Goal: Download file/media: Obtain a digital file from the website

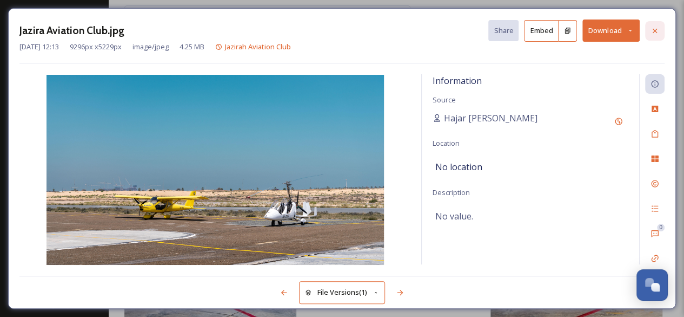
scroll to position [84, 0]
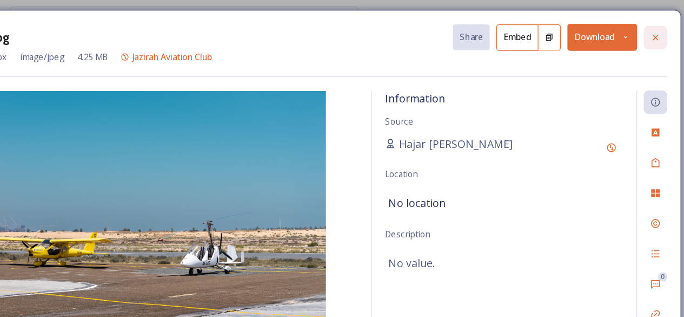
click at [653, 29] on icon at bounding box center [655, 31] width 9 height 9
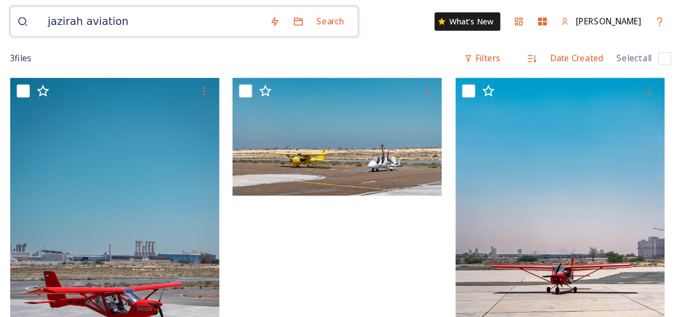
drag, startPoint x: 237, startPoint y: 21, endPoint x: 153, endPoint y: 24, distance: 84.5
click at [153, 24] on input "jazirah aviation" at bounding box center [241, 18] width 182 height 24
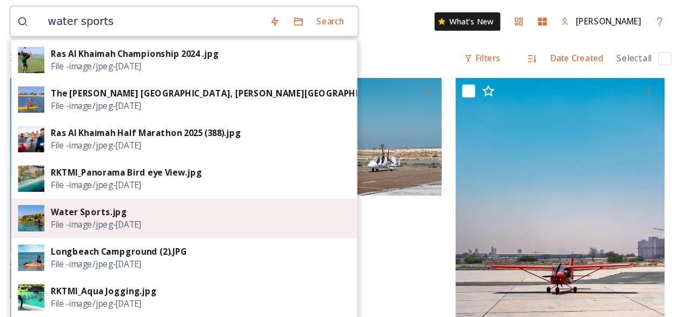
type input "water sports"
click at [203, 185] on span "File - image/jpeg - [DATE]" at bounding box center [195, 184] width 74 height 10
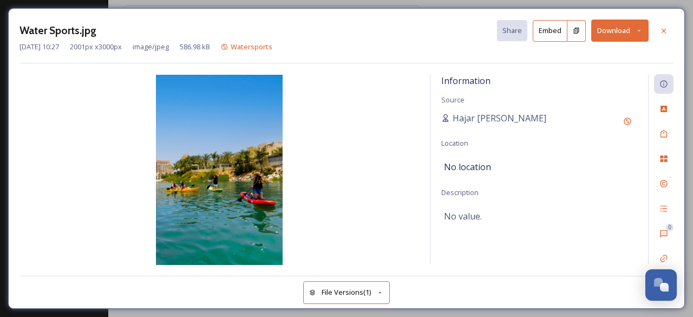
click at [629, 34] on button "Download" at bounding box center [619, 30] width 57 height 22
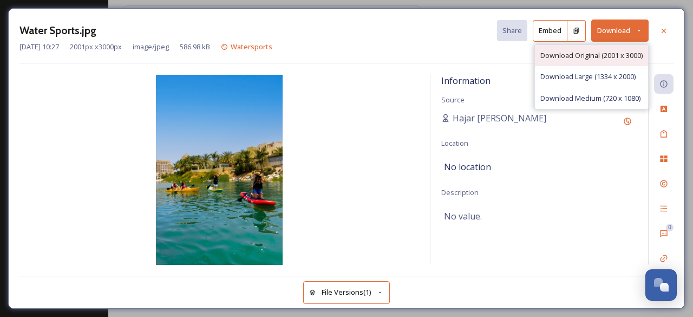
click at [583, 54] on span "Download Original (2001 x 3000)" at bounding box center [591, 55] width 102 height 10
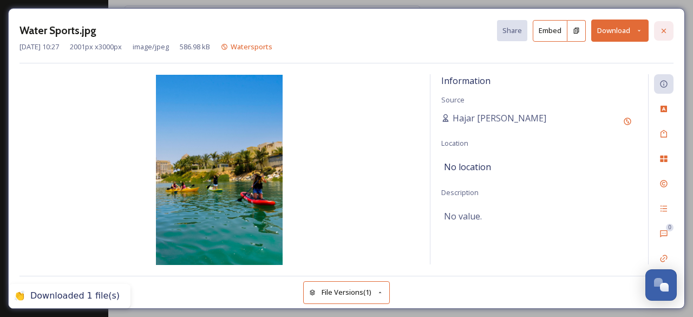
click at [664, 28] on icon at bounding box center [663, 31] width 9 height 9
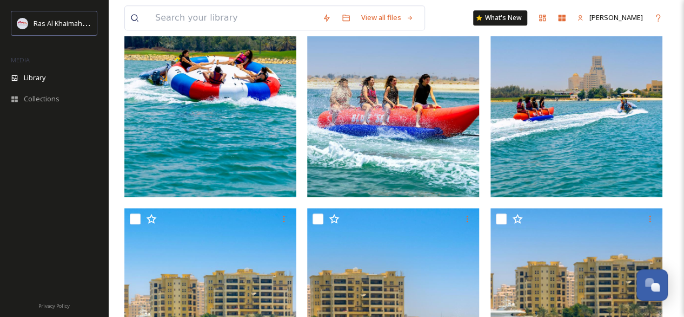
scroll to position [310, 0]
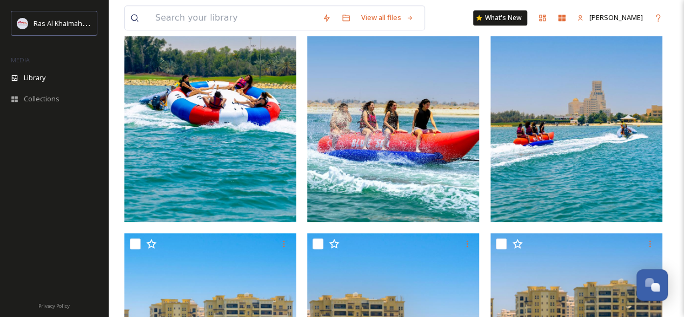
click at [598, 194] on img at bounding box center [577, 93] width 172 height 258
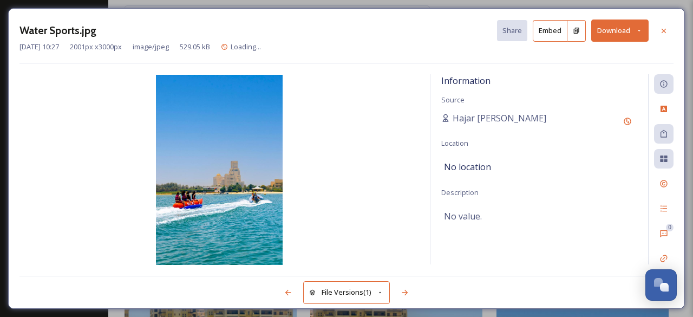
click at [600, 33] on button "Download" at bounding box center [619, 30] width 57 height 22
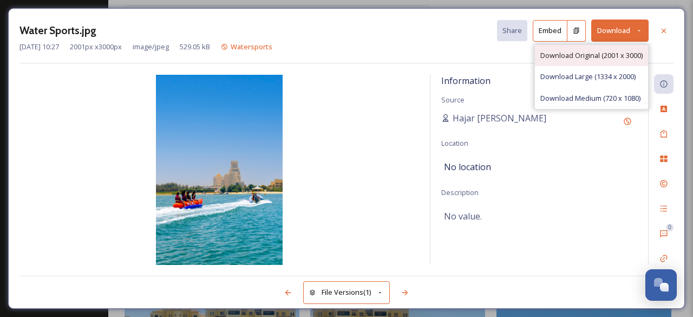
click at [597, 50] on span "Download Original (2001 x 3000)" at bounding box center [591, 55] width 102 height 10
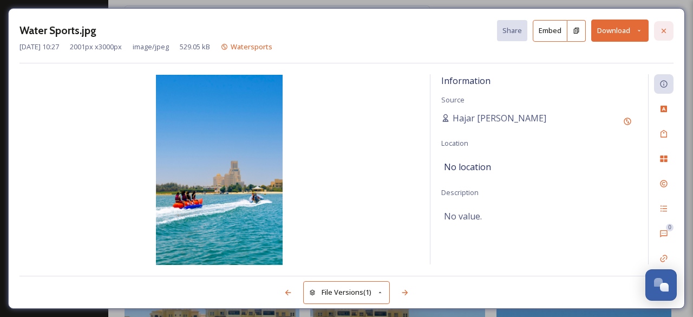
click at [664, 30] on icon at bounding box center [663, 31] width 9 height 9
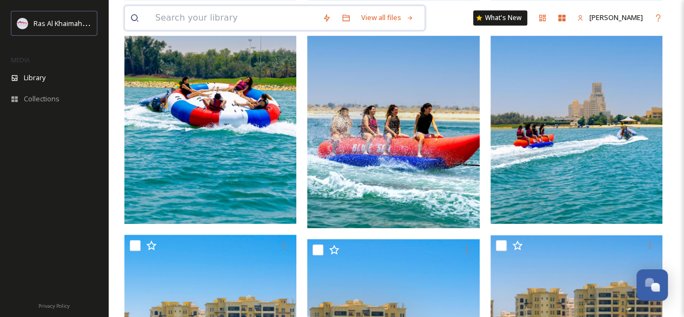
click at [229, 21] on input at bounding box center [233, 18] width 167 height 24
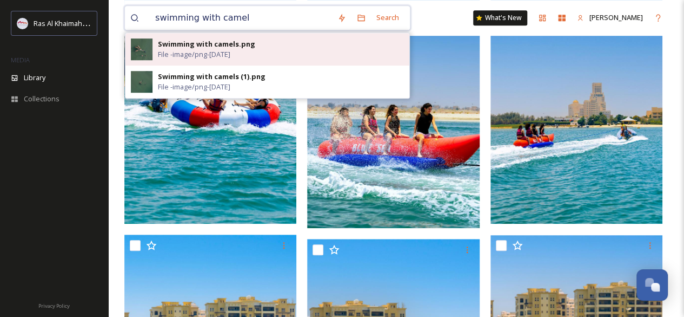
type input "swimming with camel"
click at [218, 49] on span "File - image/png - [DATE]" at bounding box center [194, 54] width 73 height 10
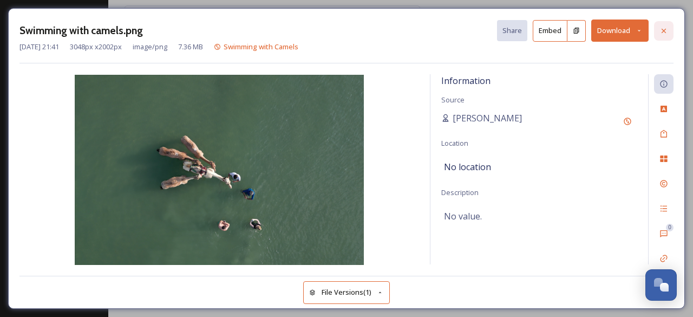
click at [659, 29] on icon at bounding box center [663, 31] width 9 height 9
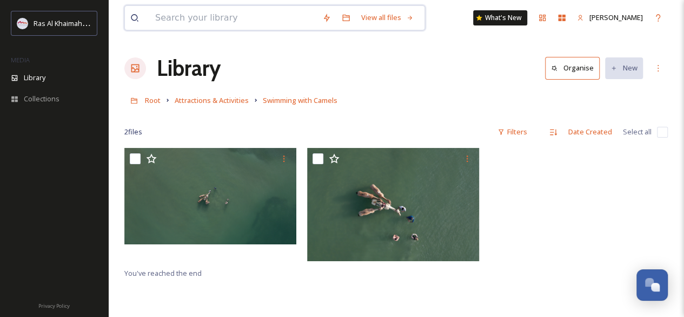
click at [277, 17] on input at bounding box center [233, 18] width 167 height 24
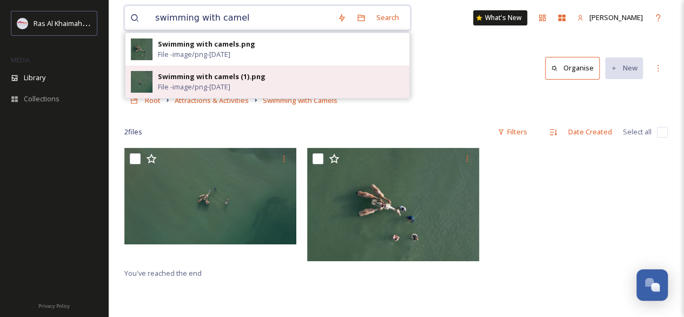
type input "swimming with camel"
click at [217, 84] on span "File - image/png - [DATE]" at bounding box center [194, 87] width 73 height 10
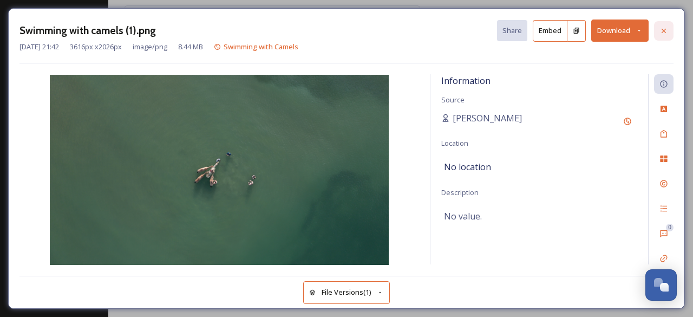
click at [664, 27] on icon at bounding box center [663, 31] width 9 height 9
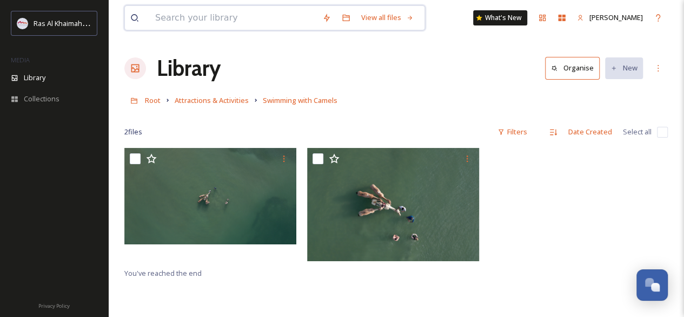
click at [206, 22] on input at bounding box center [233, 18] width 167 height 24
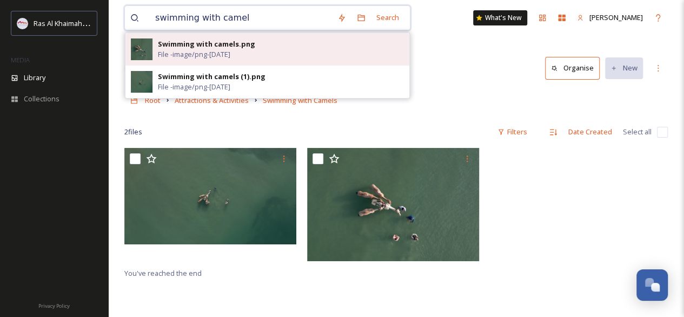
type input "swimming with camel"
click at [198, 50] on span "File - image/png - [DATE]" at bounding box center [194, 54] width 73 height 10
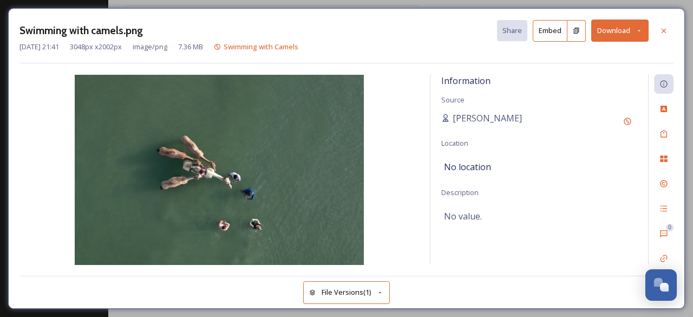
click at [615, 33] on button "Download" at bounding box center [619, 30] width 57 height 22
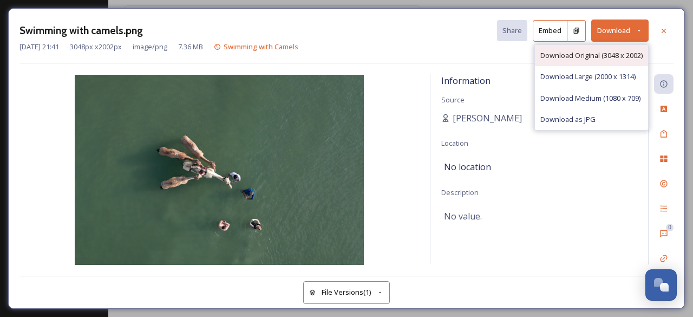
click at [574, 52] on span "Download Original (3048 x 2002)" at bounding box center [591, 55] width 102 height 10
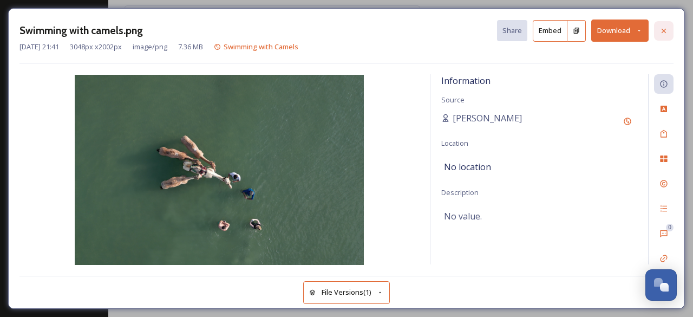
click at [663, 33] on icon at bounding box center [663, 31] width 9 height 9
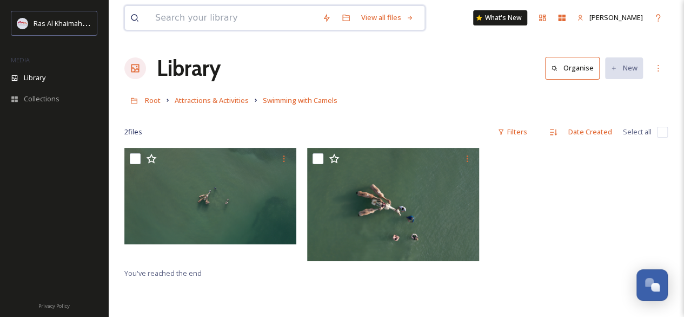
click at [241, 16] on input at bounding box center [233, 18] width 167 height 24
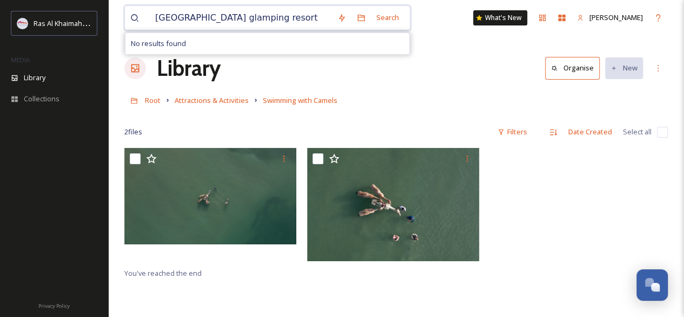
click at [273, 22] on input "[GEOGRAPHIC_DATA] glamping resort" at bounding box center [241, 18] width 182 height 24
drag, startPoint x: 213, startPoint y: 16, endPoint x: 154, endPoint y: 13, distance: 59.6
click at [154, 13] on input "bahari beach" at bounding box center [241, 18] width 182 height 24
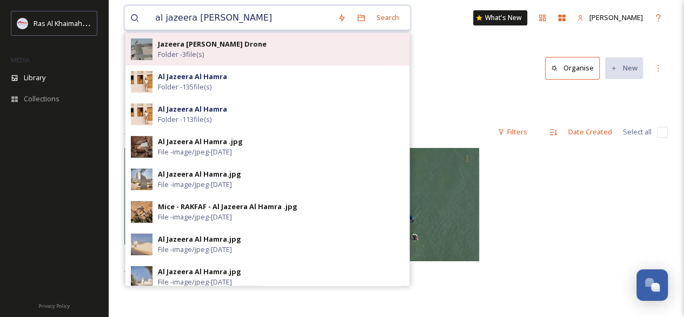
type input "al jazeera [PERSON_NAME]"
click at [179, 53] on span "Folder - 3 file(s)" at bounding box center [181, 54] width 46 height 10
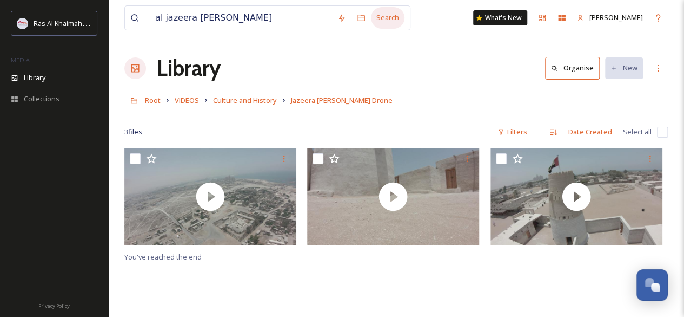
click at [380, 24] on div "Search" at bounding box center [388, 17] width 34 height 21
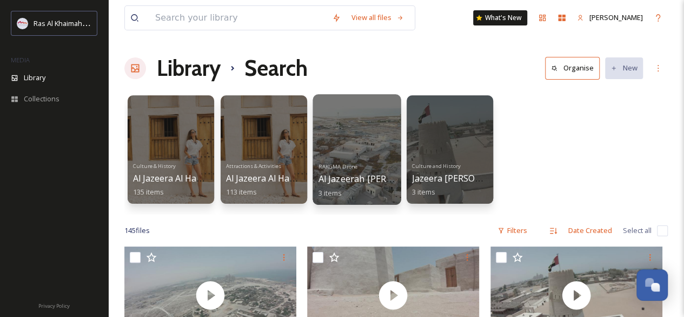
click at [348, 130] on div at bounding box center [357, 149] width 88 height 110
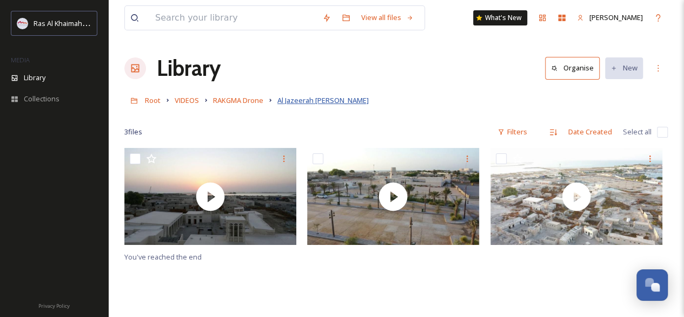
click at [322, 97] on span "Al Jazeerah [PERSON_NAME]" at bounding box center [323, 100] width 91 height 10
click at [228, 19] on input at bounding box center [233, 18] width 167 height 24
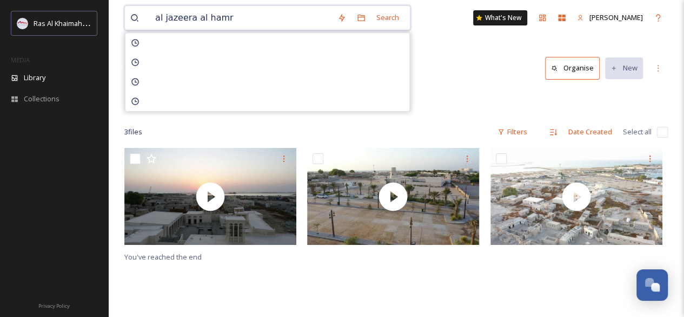
type input "al jazeera [PERSON_NAME]"
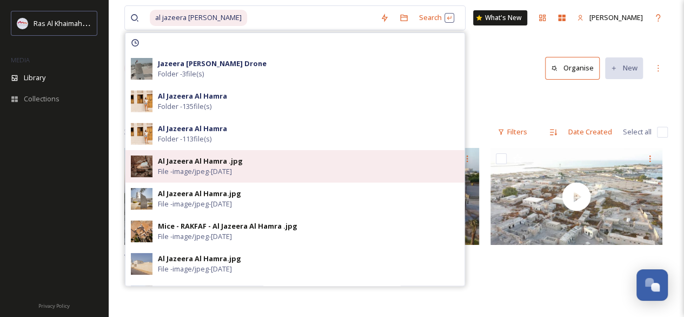
click at [141, 158] on img at bounding box center [142, 166] width 22 height 22
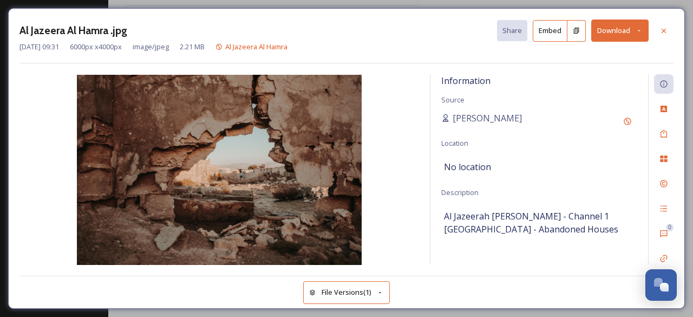
click at [615, 29] on button "Download" at bounding box center [619, 30] width 57 height 22
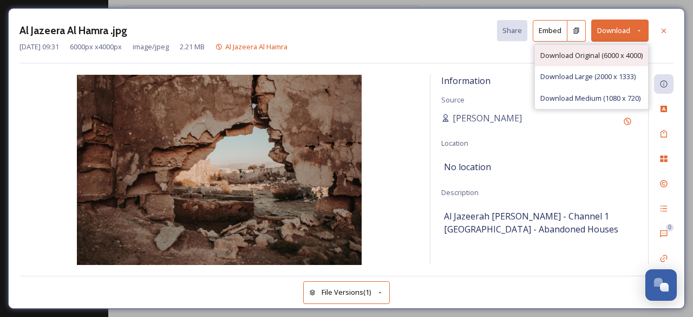
click at [607, 51] on span "Download Original (6000 x 4000)" at bounding box center [591, 55] width 102 height 10
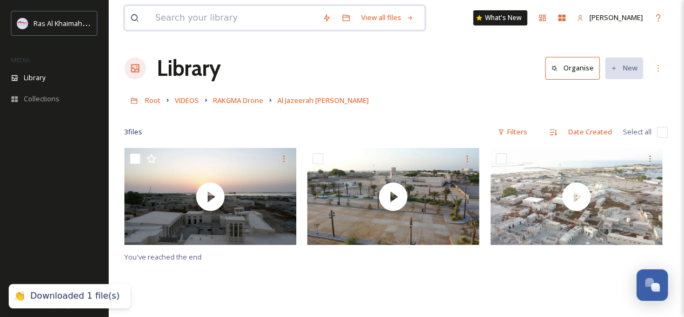
click at [201, 23] on input at bounding box center [233, 18] width 167 height 24
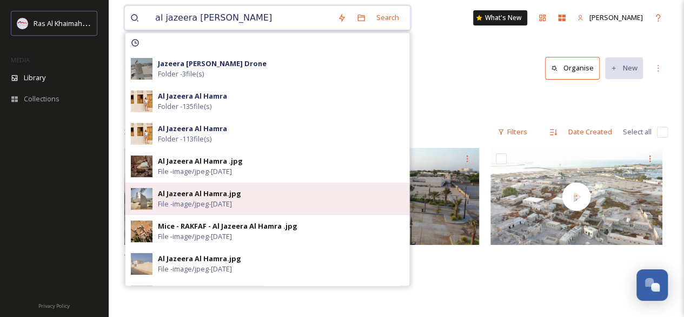
type input "al jazeera [PERSON_NAME]"
click at [193, 200] on span "File - image/jpeg - [DATE]" at bounding box center [195, 204] width 74 height 10
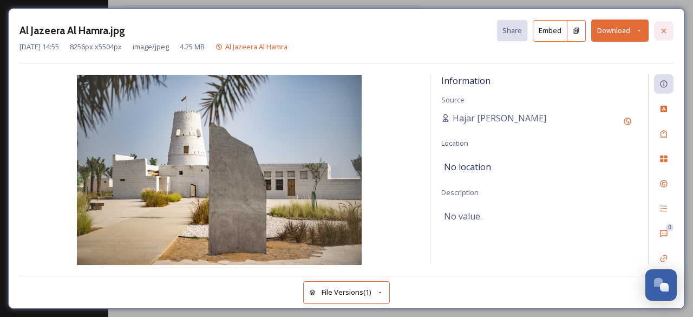
click at [667, 31] on icon at bounding box center [663, 31] width 9 height 9
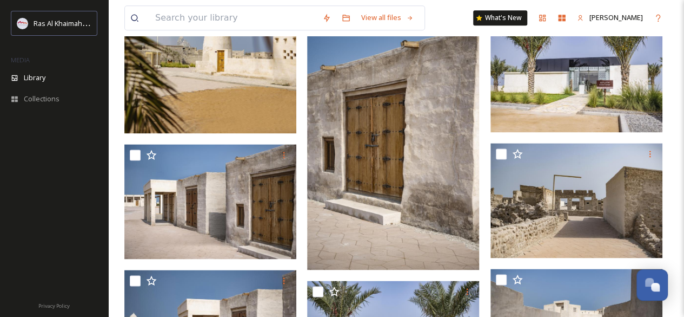
scroll to position [644, 0]
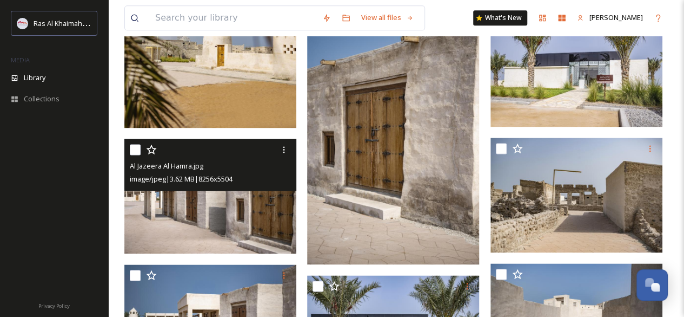
click at [212, 207] on img at bounding box center [210, 196] width 172 height 115
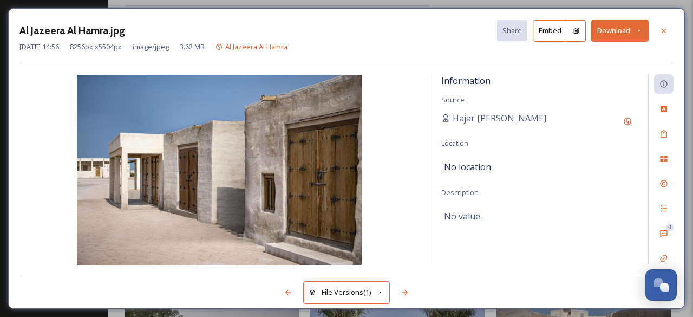
click at [605, 29] on button "Download" at bounding box center [619, 30] width 57 height 22
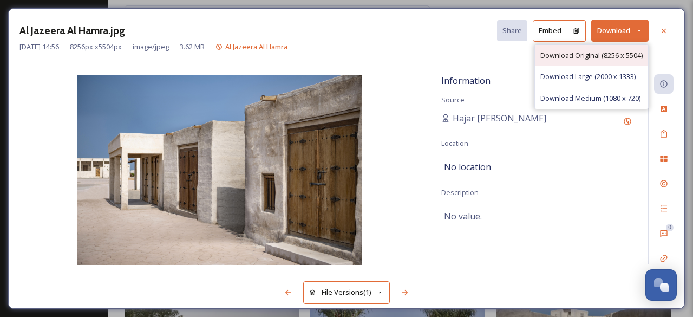
click at [571, 54] on span "Download Original (8256 x 5504)" at bounding box center [591, 55] width 102 height 10
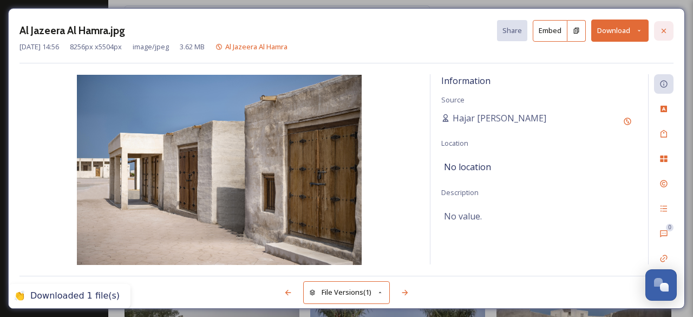
click at [666, 28] on icon at bounding box center [663, 31] width 9 height 9
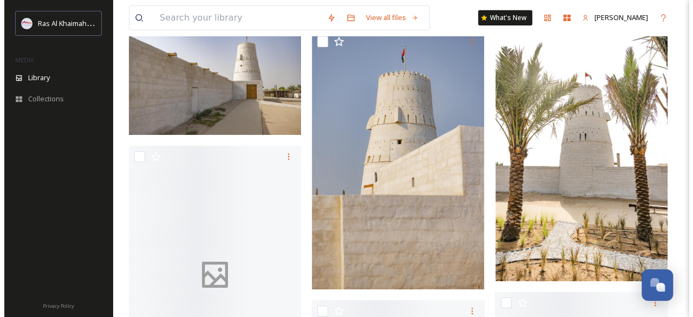
scroll to position [1798, 0]
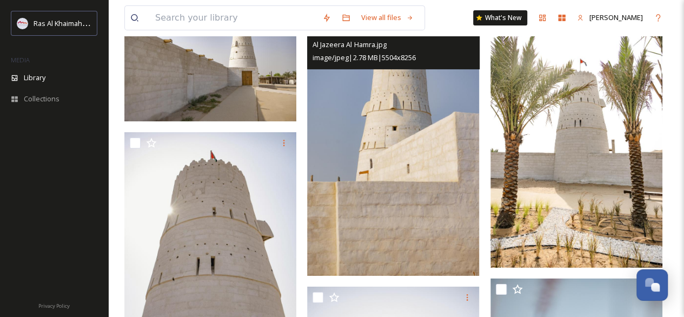
click at [431, 204] on img at bounding box center [393, 146] width 172 height 258
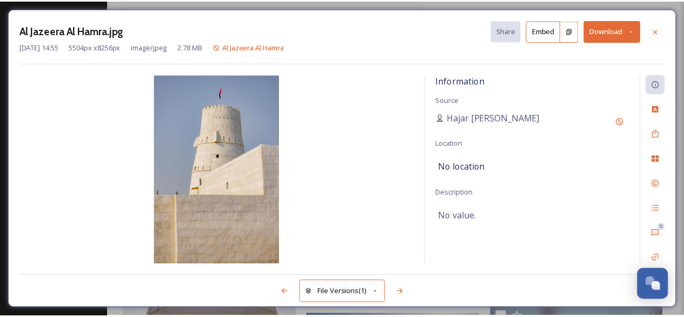
scroll to position [1822, 0]
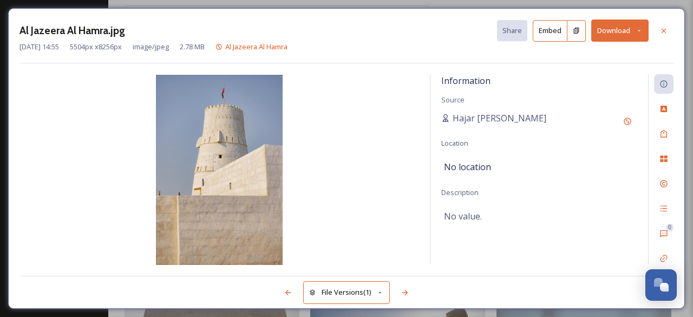
click at [601, 36] on button "Download" at bounding box center [619, 30] width 57 height 22
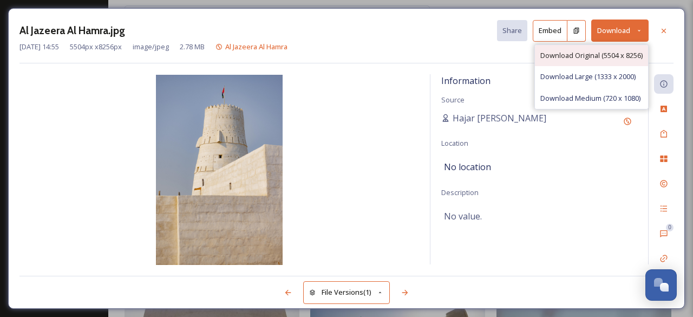
click at [600, 52] on span "Download Original (5504 x 8256)" at bounding box center [591, 55] width 102 height 10
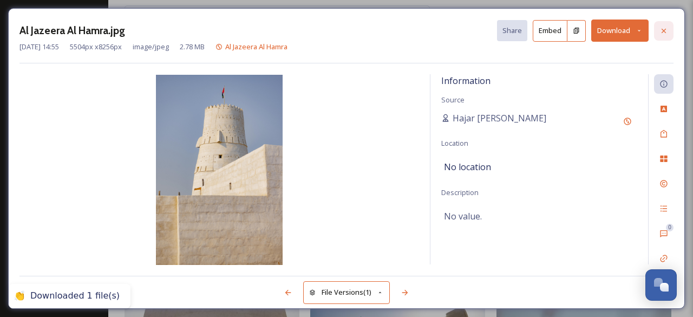
click at [663, 29] on icon at bounding box center [663, 31] width 9 height 9
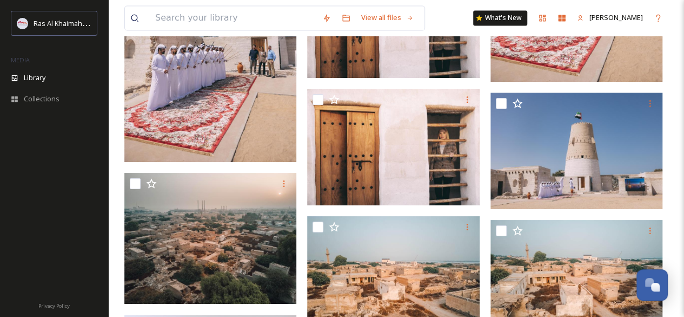
scroll to position [3059, 0]
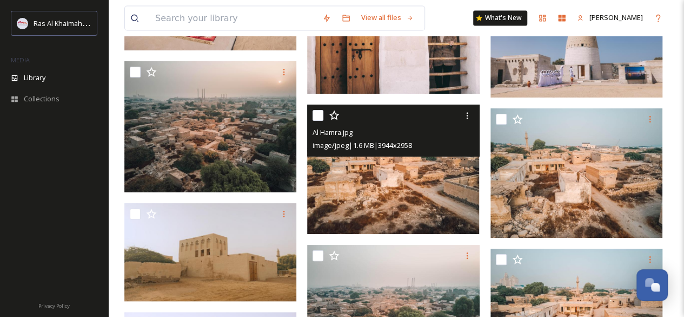
click at [449, 196] on img at bounding box center [393, 168] width 172 height 129
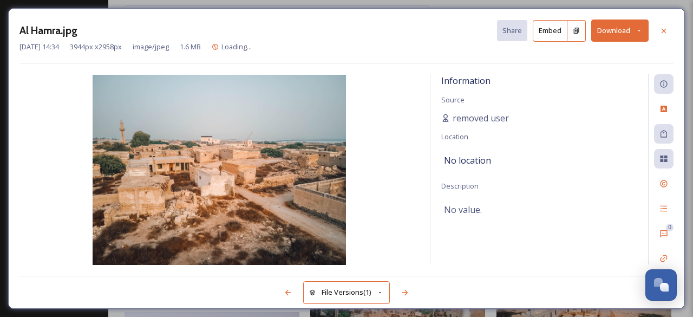
click at [615, 36] on button "Download" at bounding box center [619, 30] width 57 height 22
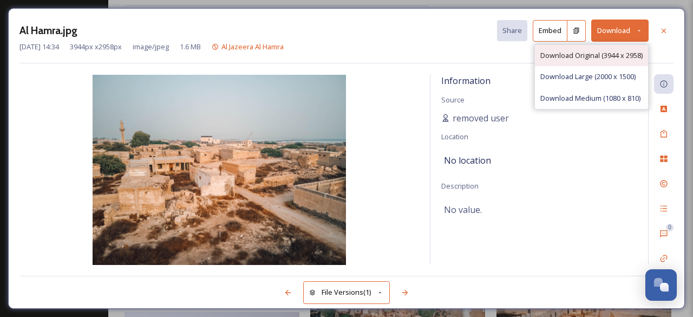
click at [617, 52] on span "Download Original (3944 x 2958)" at bounding box center [591, 55] width 102 height 10
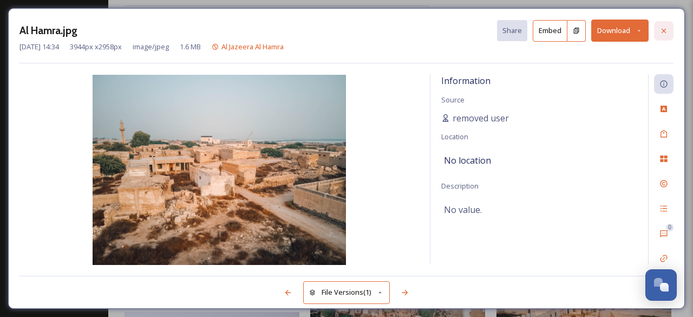
click at [662, 33] on icon at bounding box center [663, 31] width 9 height 9
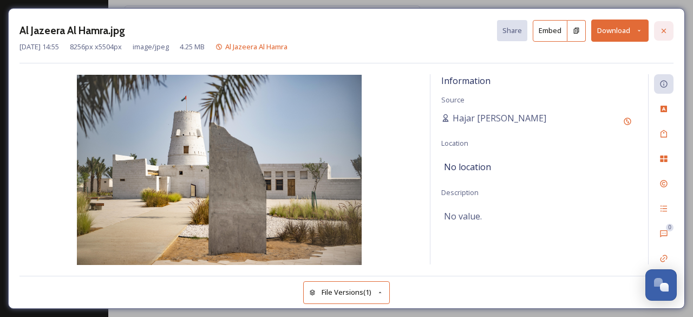
click at [664, 29] on icon at bounding box center [663, 30] width 4 height 4
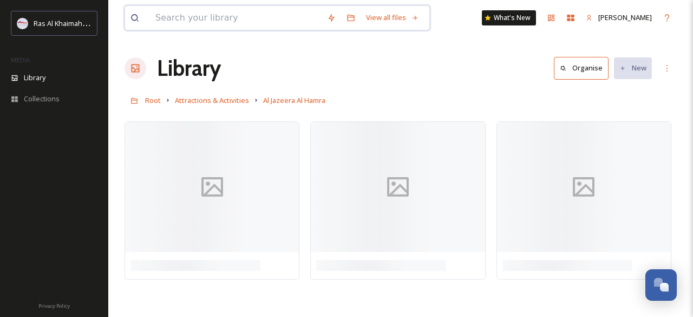
click at [226, 22] on input at bounding box center [236, 18] width 172 height 24
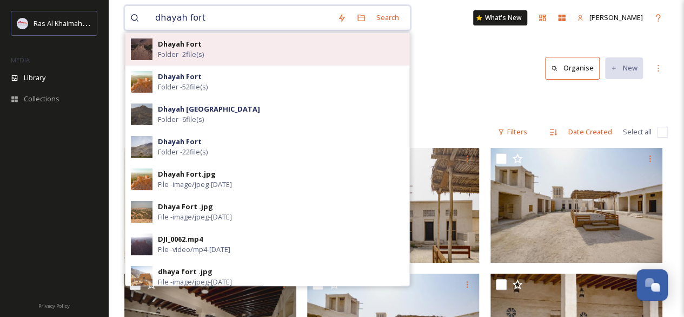
type input "dhayah fort"
click at [200, 45] on strong "Dhayah Fort" at bounding box center [180, 44] width 44 height 10
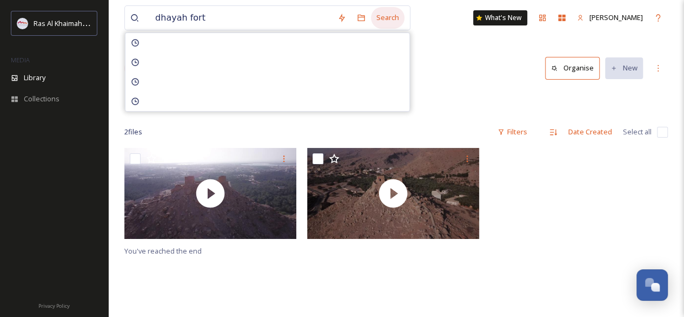
click at [387, 17] on div "Search" at bounding box center [388, 17] width 34 height 21
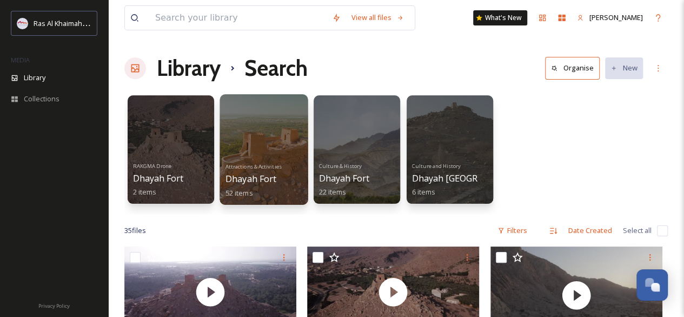
click at [248, 142] on div at bounding box center [264, 149] width 88 height 110
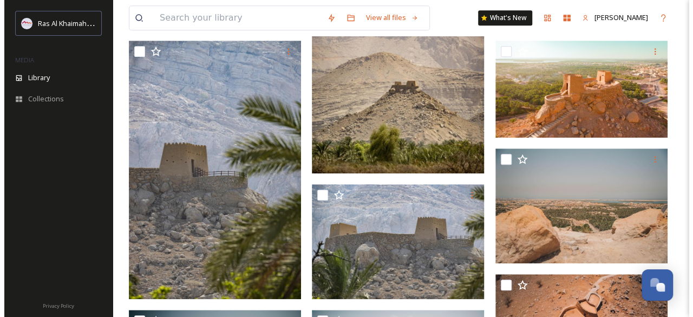
scroll to position [348, 0]
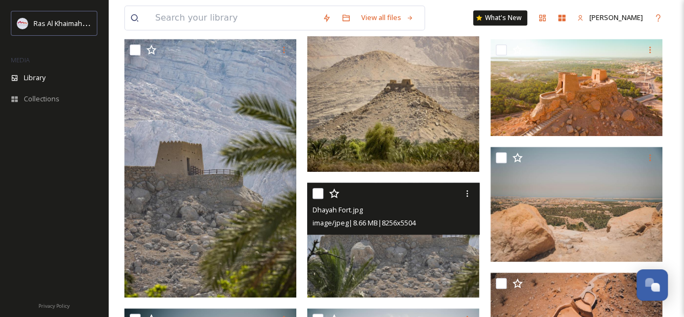
click at [443, 264] on img at bounding box center [393, 239] width 172 height 115
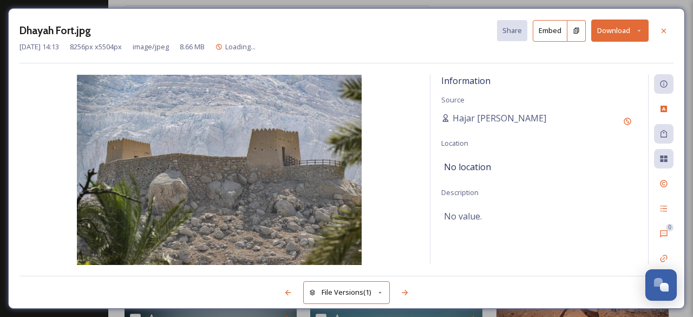
click at [608, 35] on button "Download" at bounding box center [619, 30] width 57 height 22
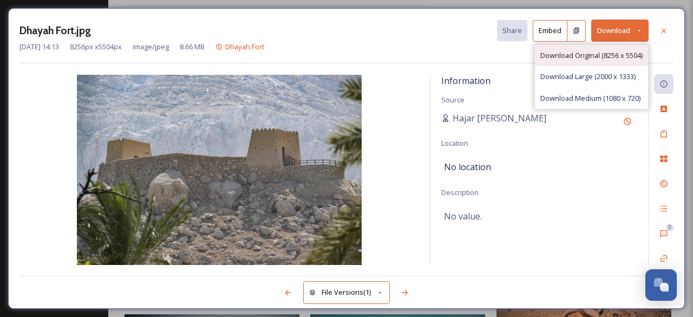
click at [609, 50] on span "Download Original (8256 x 5504)" at bounding box center [591, 55] width 102 height 10
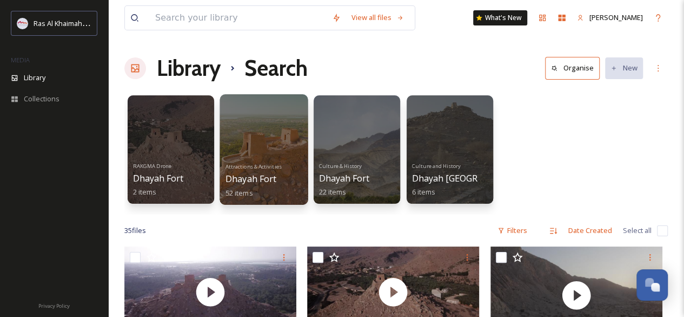
click at [268, 169] on span "Attractions & Activities" at bounding box center [254, 165] width 56 height 7
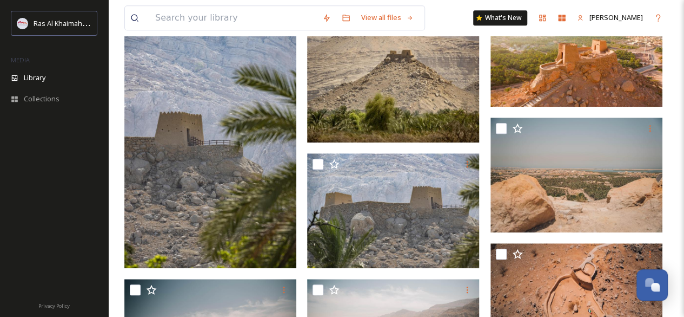
scroll to position [374, 0]
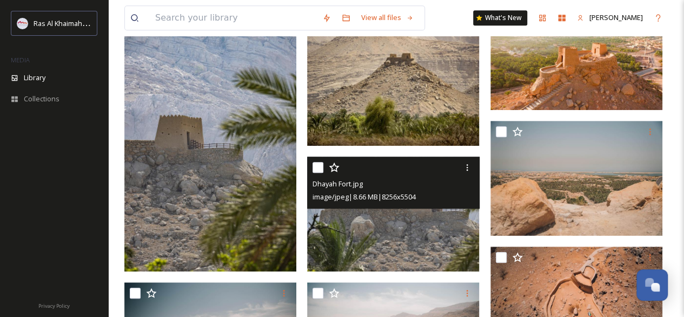
click at [378, 257] on img at bounding box center [393, 213] width 172 height 115
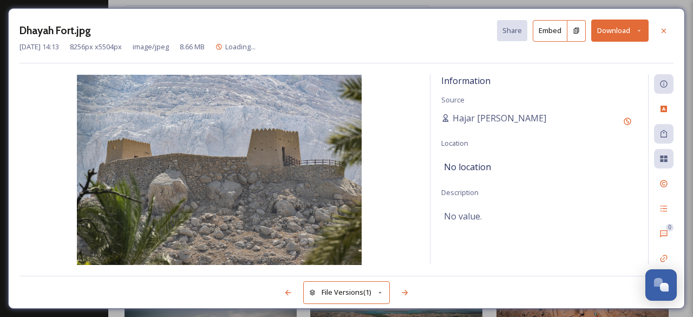
click at [601, 35] on button "Download" at bounding box center [619, 30] width 57 height 22
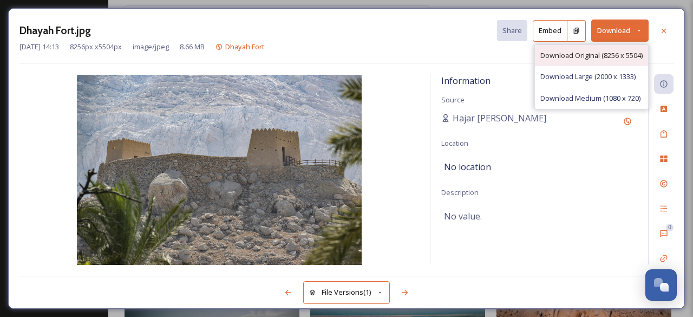
click at [562, 57] on span "Download Original (8256 x 5504)" at bounding box center [591, 55] width 102 height 10
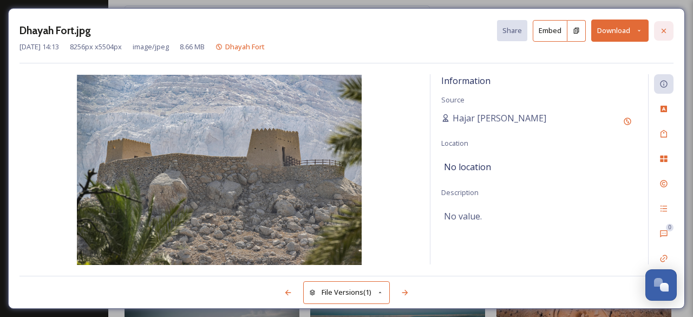
click at [661, 29] on icon at bounding box center [663, 31] width 9 height 9
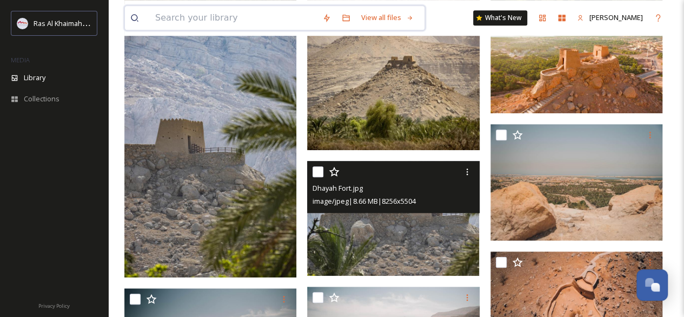
click at [239, 19] on input at bounding box center [233, 18] width 167 height 24
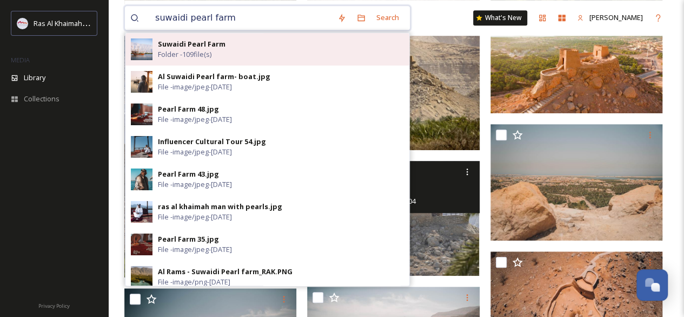
type input "suwaidi pearl farm"
click at [212, 47] on strong "Suwaidi Pearl Farm" at bounding box center [192, 44] width 68 height 10
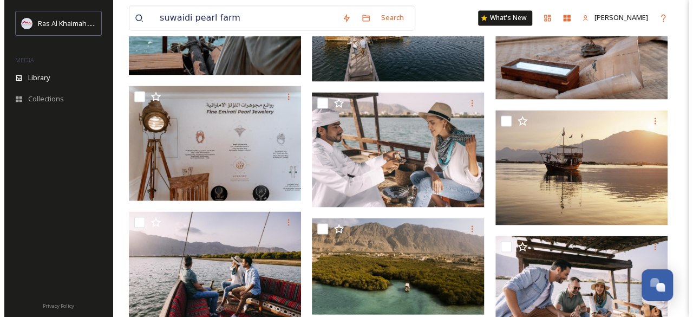
scroll to position [1027, 0]
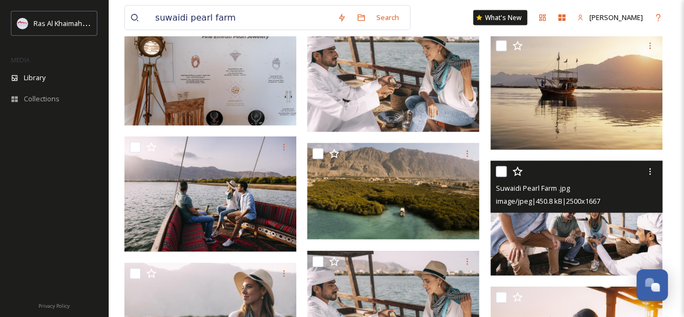
click at [578, 229] on img at bounding box center [577, 218] width 172 height 115
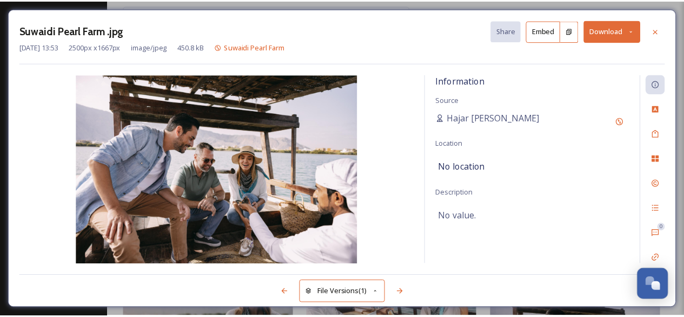
scroll to position [1040, 0]
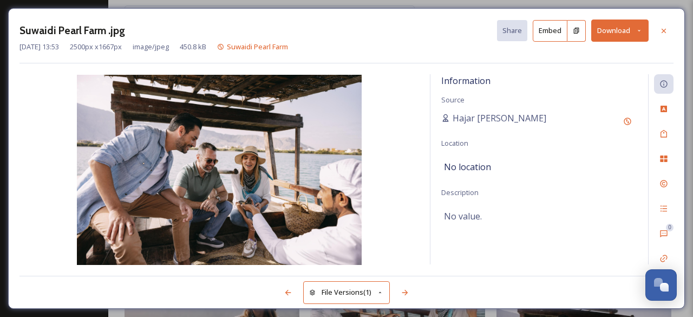
click at [604, 33] on button "Download" at bounding box center [619, 30] width 57 height 22
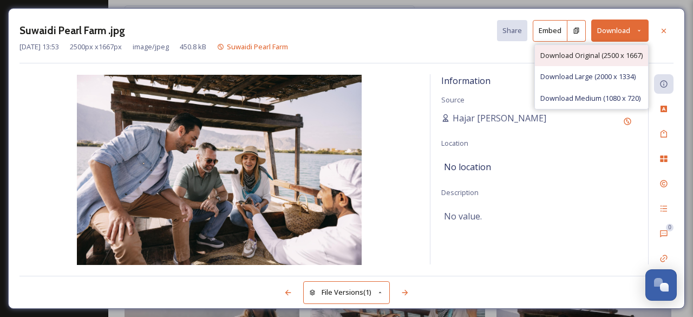
click at [603, 54] on span "Download Original (2500 x 1667)" at bounding box center [591, 55] width 102 height 10
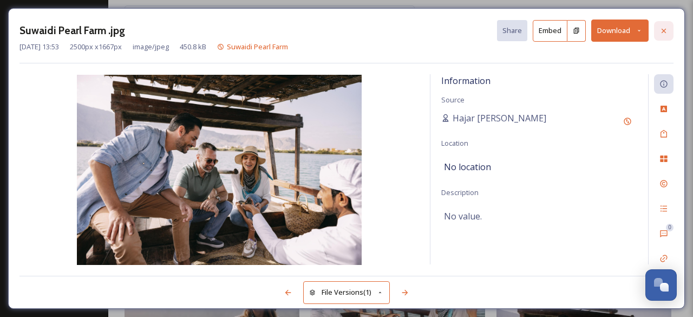
click at [662, 28] on icon at bounding box center [663, 31] width 9 height 9
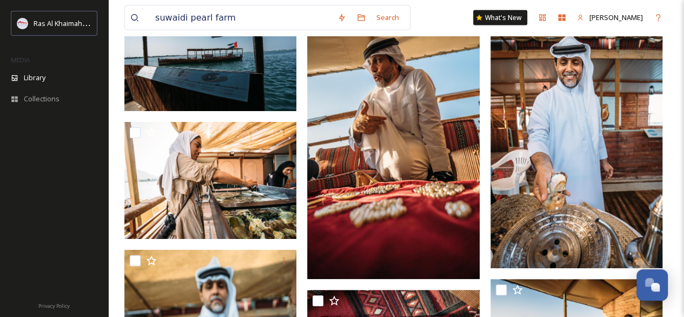
scroll to position [5226, 0]
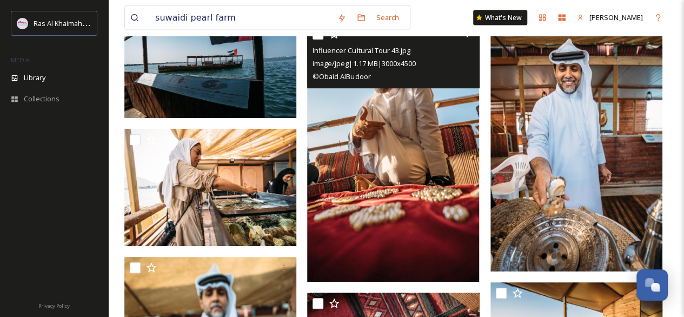
click at [438, 215] on img at bounding box center [393, 152] width 172 height 258
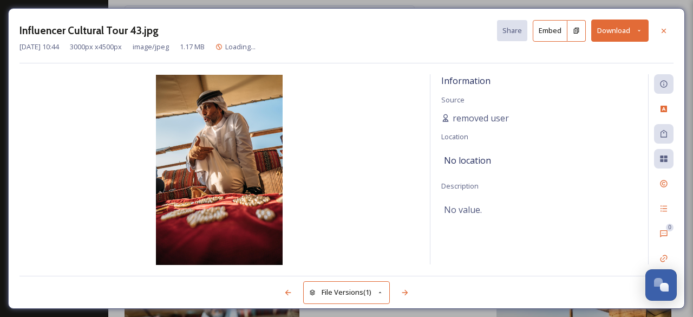
click at [598, 35] on button "Download" at bounding box center [619, 30] width 57 height 22
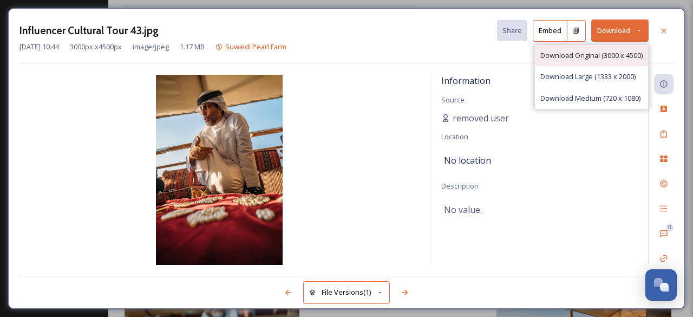
click at [556, 54] on span "Download Original (3000 x 4500)" at bounding box center [591, 55] width 102 height 10
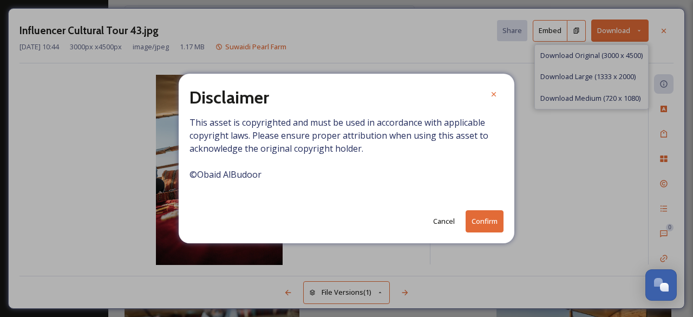
click at [483, 220] on button "Confirm" at bounding box center [484, 221] width 38 height 22
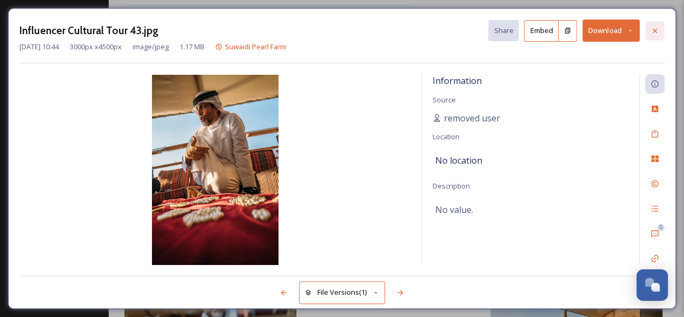
click at [655, 28] on icon at bounding box center [655, 31] width 9 height 9
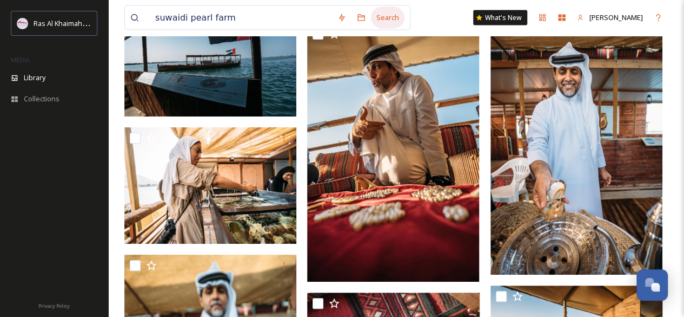
click at [377, 20] on div "Search" at bounding box center [388, 17] width 34 height 21
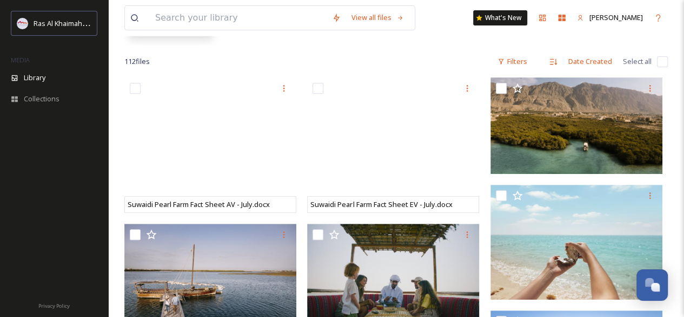
scroll to position [174, 0]
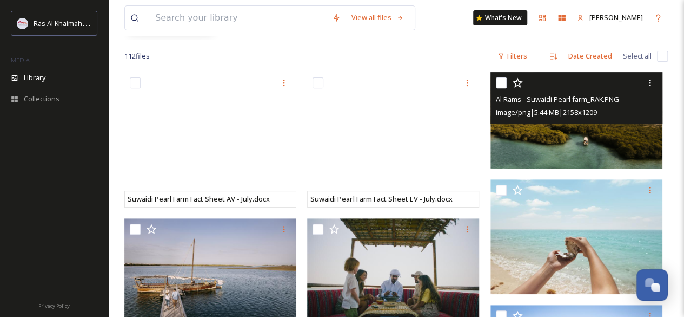
click at [570, 136] on img at bounding box center [577, 120] width 172 height 96
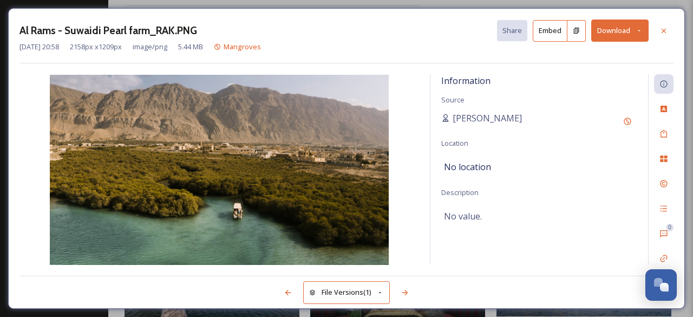
click at [626, 32] on button "Download" at bounding box center [619, 30] width 57 height 22
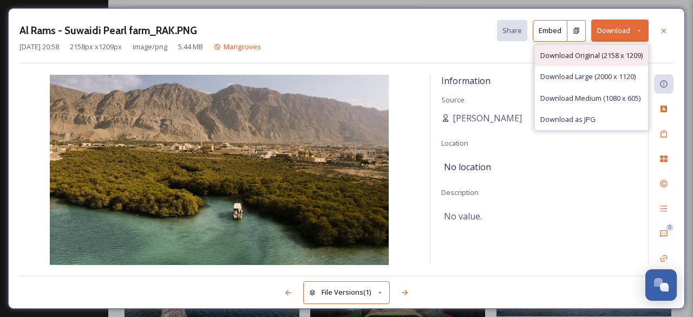
click at [608, 52] on span "Download Original (2158 x 1209)" at bounding box center [591, 55] width 102 height 10
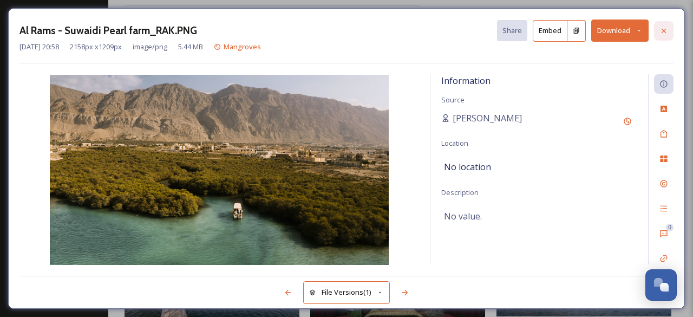
click at [659, 33] on icon at bounding box center [663, 31] width 9 height 9
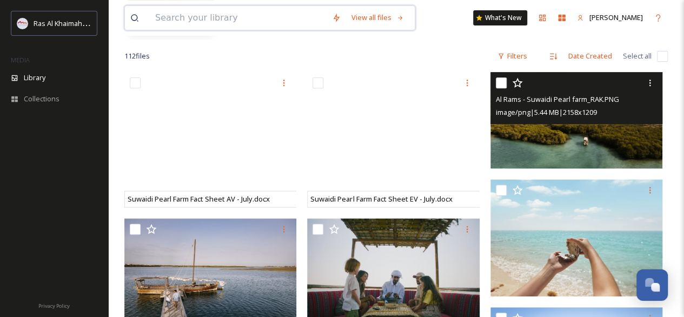
click at [256, 24] on input at bounding box center [238, 18] width 177 height 24
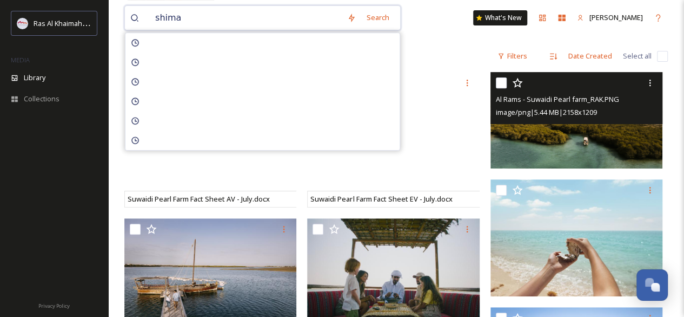
type input "shimal"
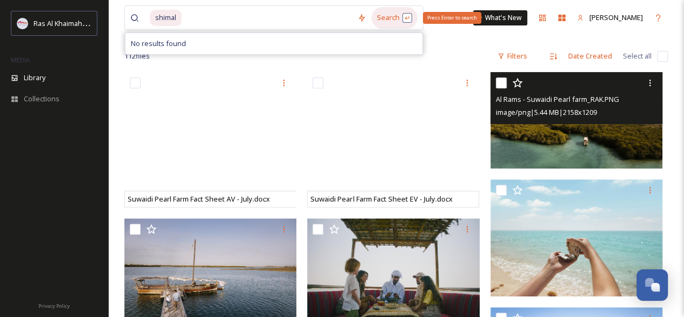
click at [382, 12] on div "Search Press Enter to search" at bounding box center [395, 17] width 46 height 21
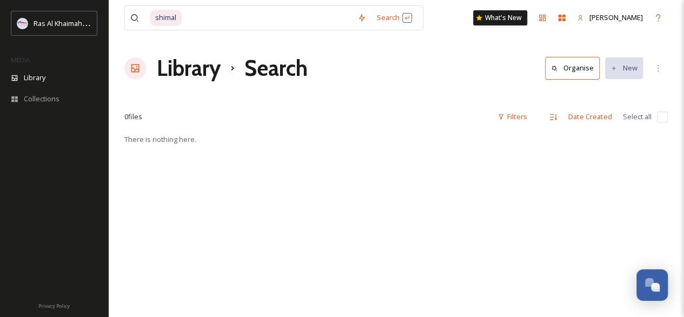
click at [435, 52] on div "Library Search Organise New" at bounding box center [396, 68] width 544 height 32
click at [381, 20] on div "Search Press Enter to search" at bounding box center [395, 17] width 46 height 21
drag, startPoint x: 176, startPoint y: 19, endPoint x: 152, endPoint y: 17, distance: 25.0
click at [152, 17] on span "shimal" at bounding box center [166, 18] width 32 height 16
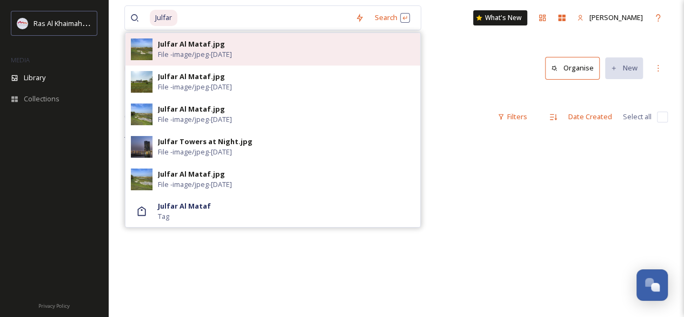
click at [198, 55] on span "File - image/jpeg - [DATE]" at bounding box center [195, 54] width 74 height 10
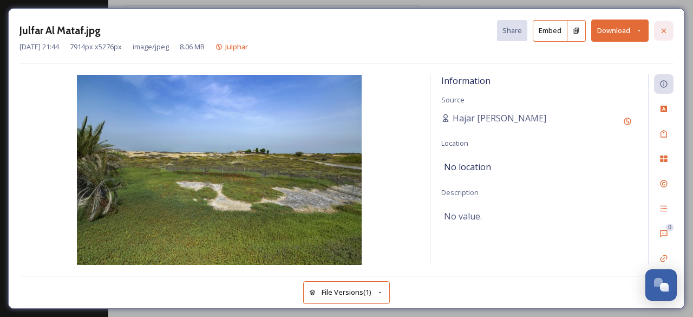
click at [664, 31] on icon at bounding box center [663, 31] width 9 height 9
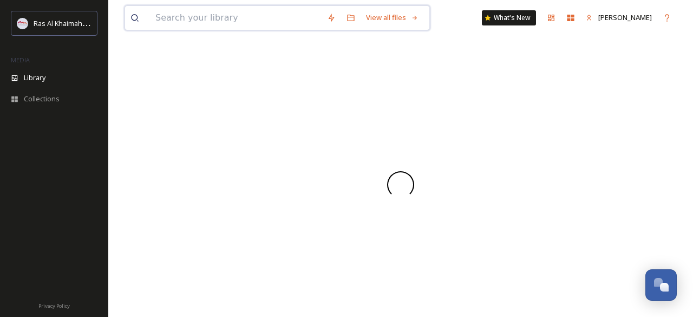
click at [256, 28] on input at bounding box center [236, 18] width 172 height 24
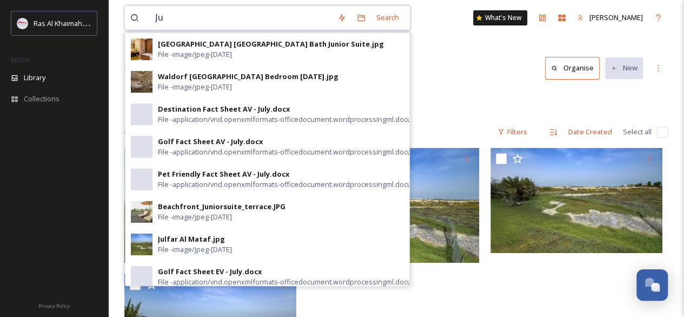
type input "J"
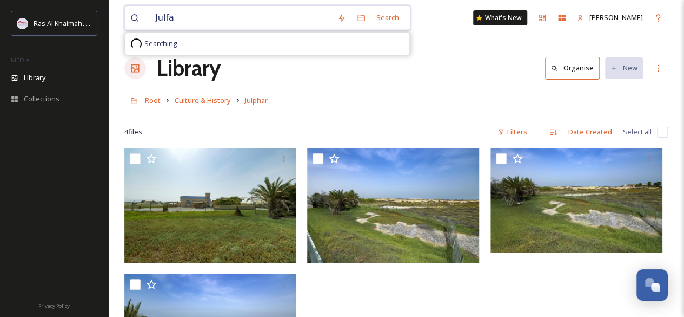
type input "Julfar"
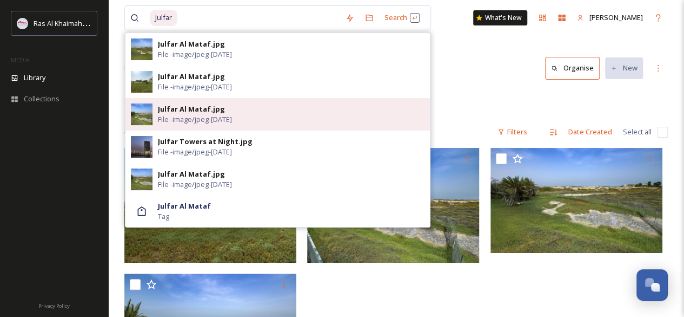
click at [232, 118] on span "File - image/jpeg - [DATE]" at bounding box center [195, 119] width 74 height 10
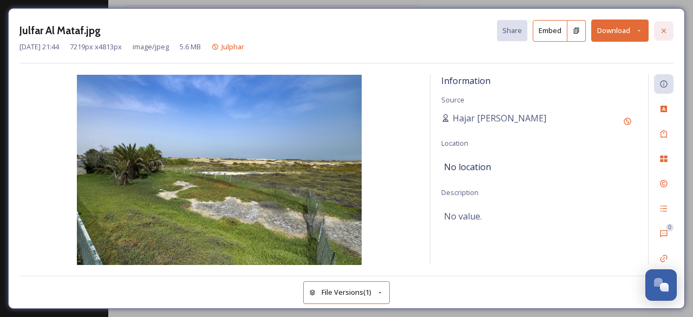
click at [661, 31] on icon at bounding box center [663, 31] width 9 height 9
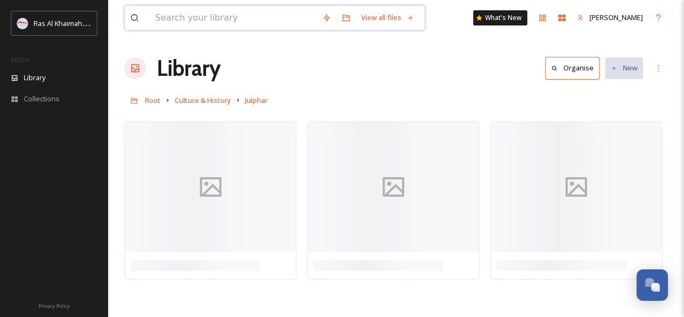
click at [232, 16] on input at bounding box center [233, 18] width 167 height 24
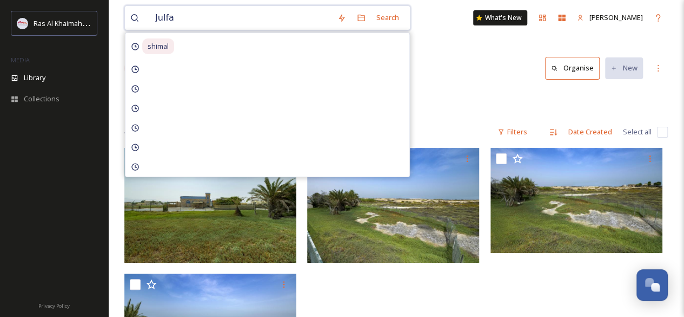
type input "Julfar"
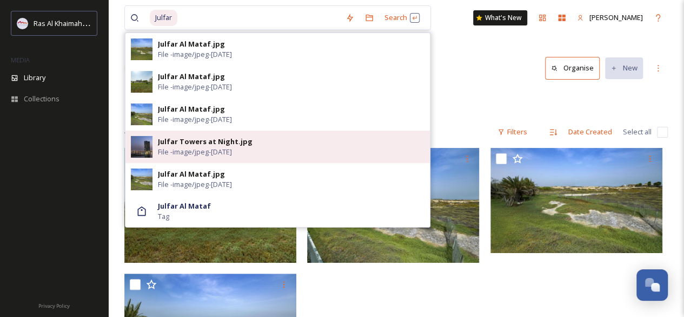
click at [196, 141] on div "Julfar Towers at Night.jpg" at bounding box center [205, 141] width 95 height 10
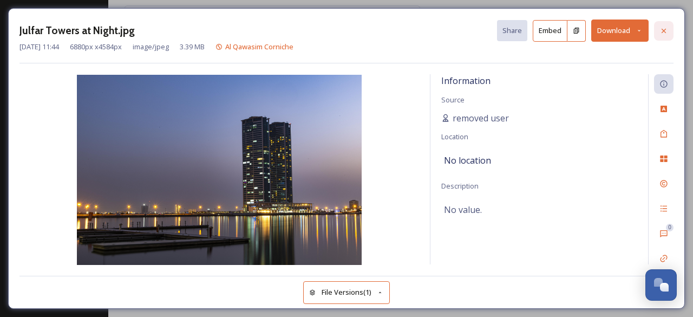
click at [662, 31] on icon at bounding box center [663, 30] width 4 height 4
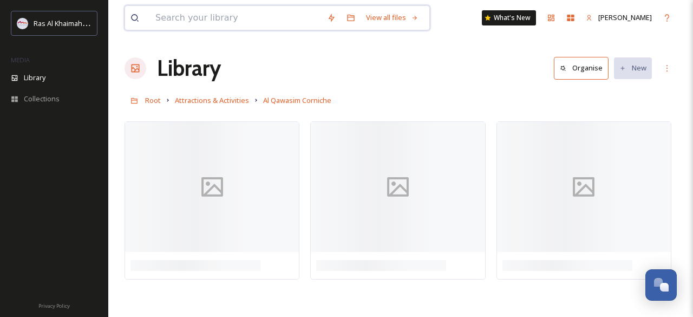
click at [260, 24] on input at bounding box center [236, 18] width 172 height 24
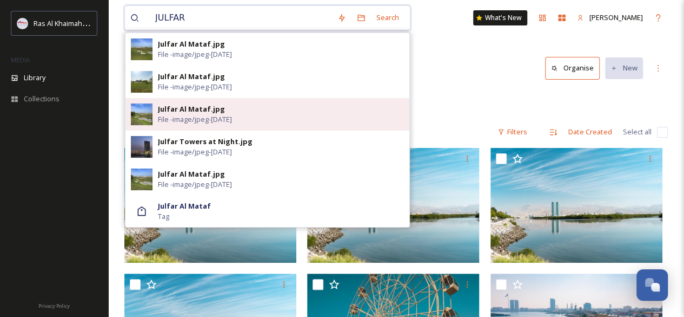
type input "JULFAR"
click at [211, 104] on div "Julfar Al Mataf.jpg" at bounding box center [191, 109] width 67 height 10
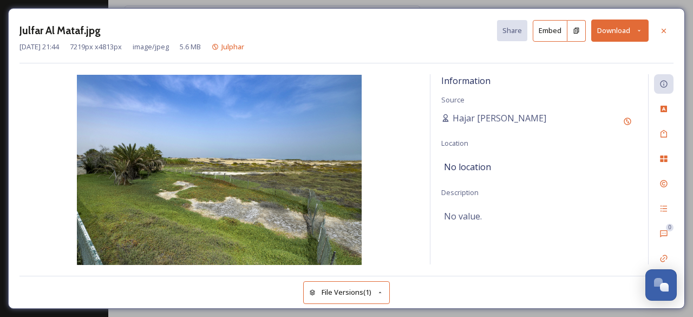
click at [597, 34] on button "Download" at bounding box center [619, 30] width 57 height 22
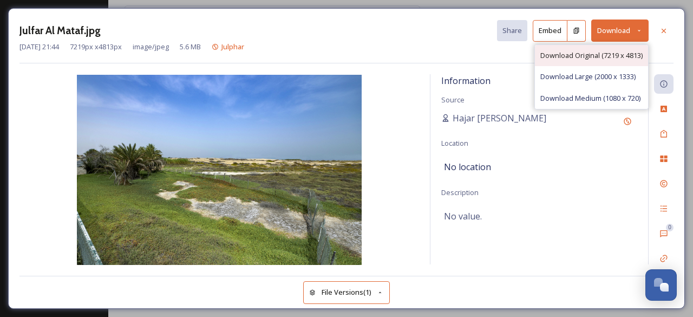
click at [598, 51] on span "Download Original (7219 x 4813)" at bounding box center [591, 55] width 102 height 10
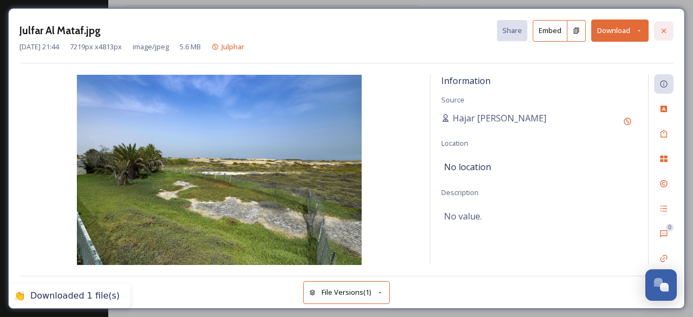
click at [661, 31] on icon at bounding box center [663, 31] width 9 height 9
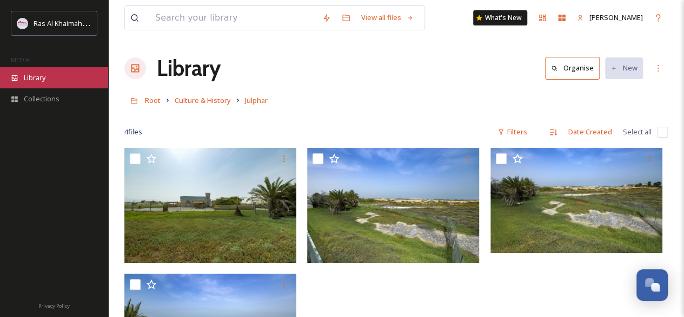
click at [44, 78] on span "Library" at bounding box center [35, 78] width 22 height 10
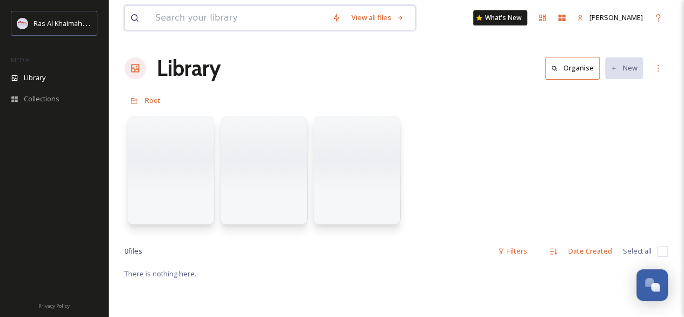
click at [188, 18] on input at bounding box center [238, 18] width 177 height 24
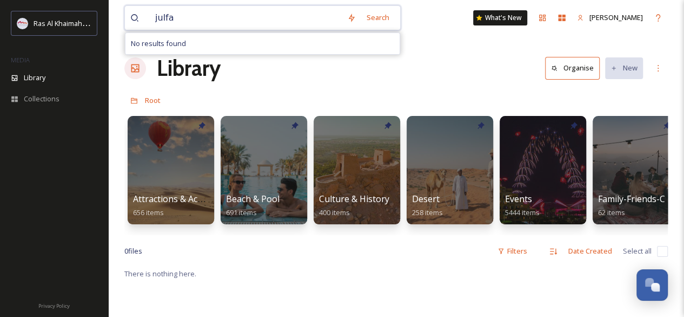
type input "julfar"
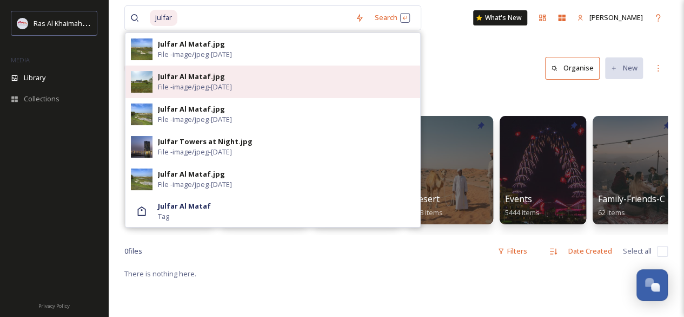
click at [166, 83] on span "File - image/jpeg - [DATE]" at bounding box center [195, 87] width 74 height 10
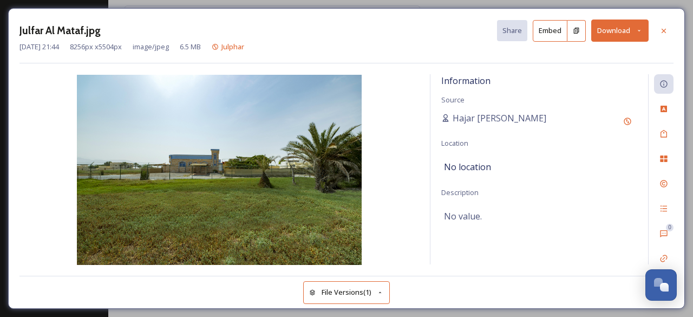
click at [269, 177] on img at bounding box center [218, 170] width 399 height 190
click at [617, 32] on button "Download" at bounding box center [619, 30] width 57 height 22
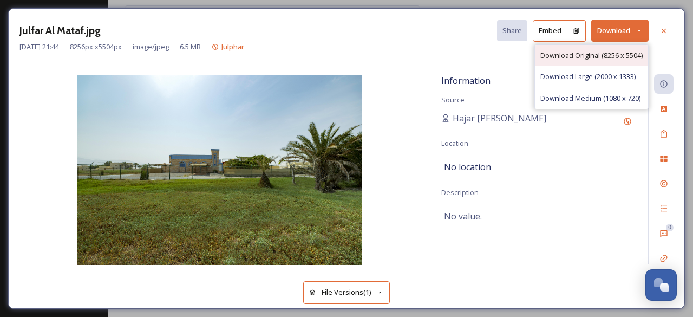
click at [592, 51] on span "Download Original (8256 x 5504)" at bounding box center [591, 55] width 102 height 10
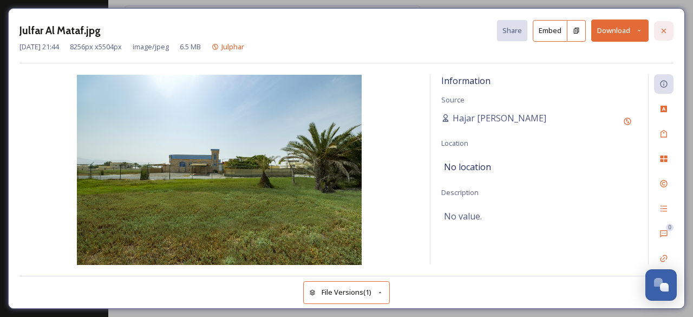
click at [661, 30] on icon at bounding box center [663, 31] width 9 height 9
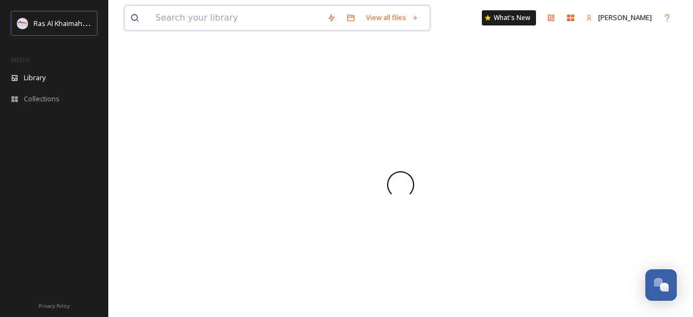
click at [200, 20] on input at bounding box center [236, 18] width 172 height 24
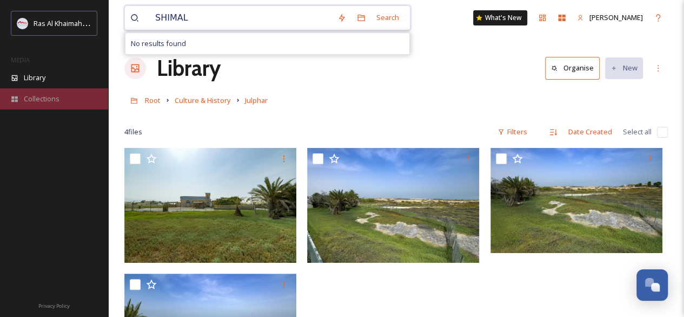
type input "SHIMAL"
click at [48, 100] on span "Collections" at bounding box center [42, 99] width 36 height 10
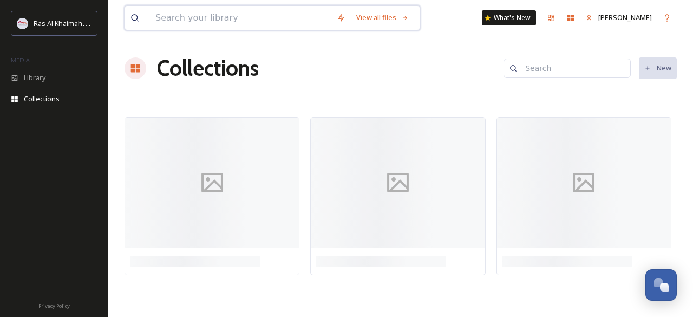
click at [198, 21] on input at bounding box center [240, 18] width 181 height 24
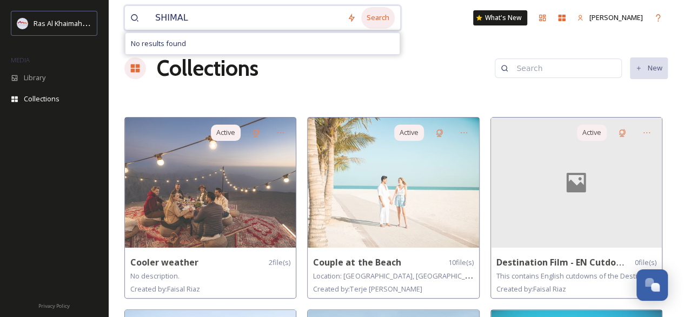
type input "SHIMAL"
click at [374, 23] on div "Search" at bounding box center [378, 17] width 34 height 21
